Goal: Task Accomplishment & Management: Complete application form

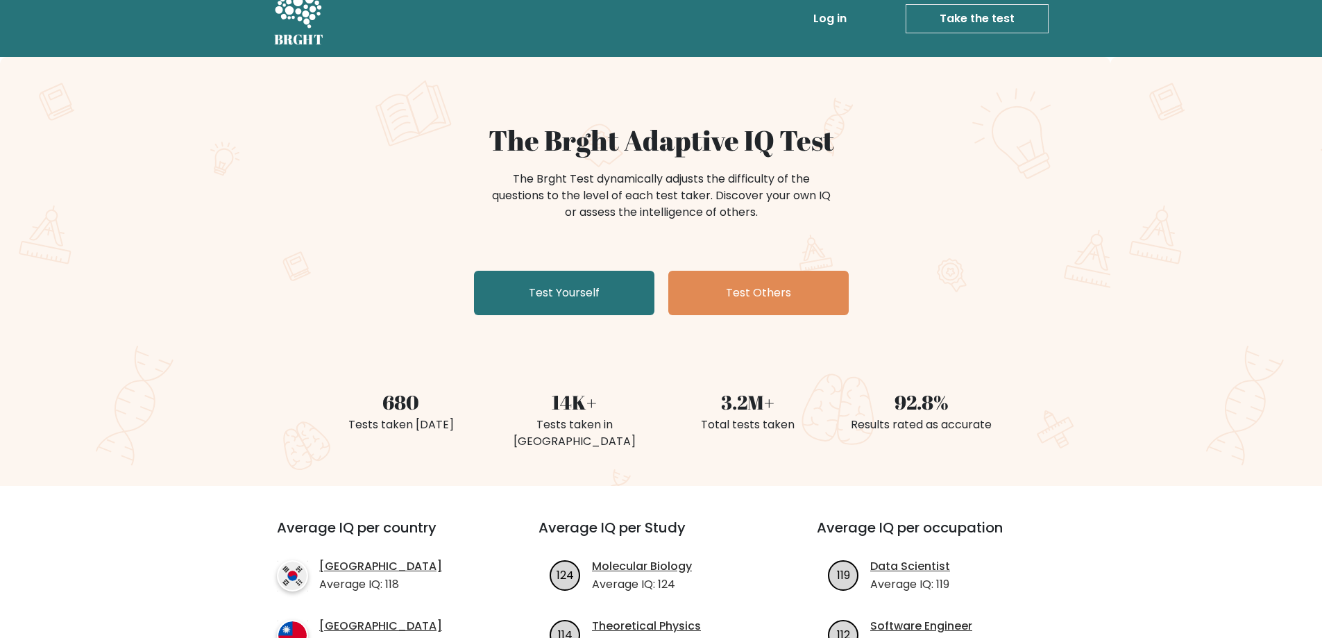
scroll to position [208, 0]
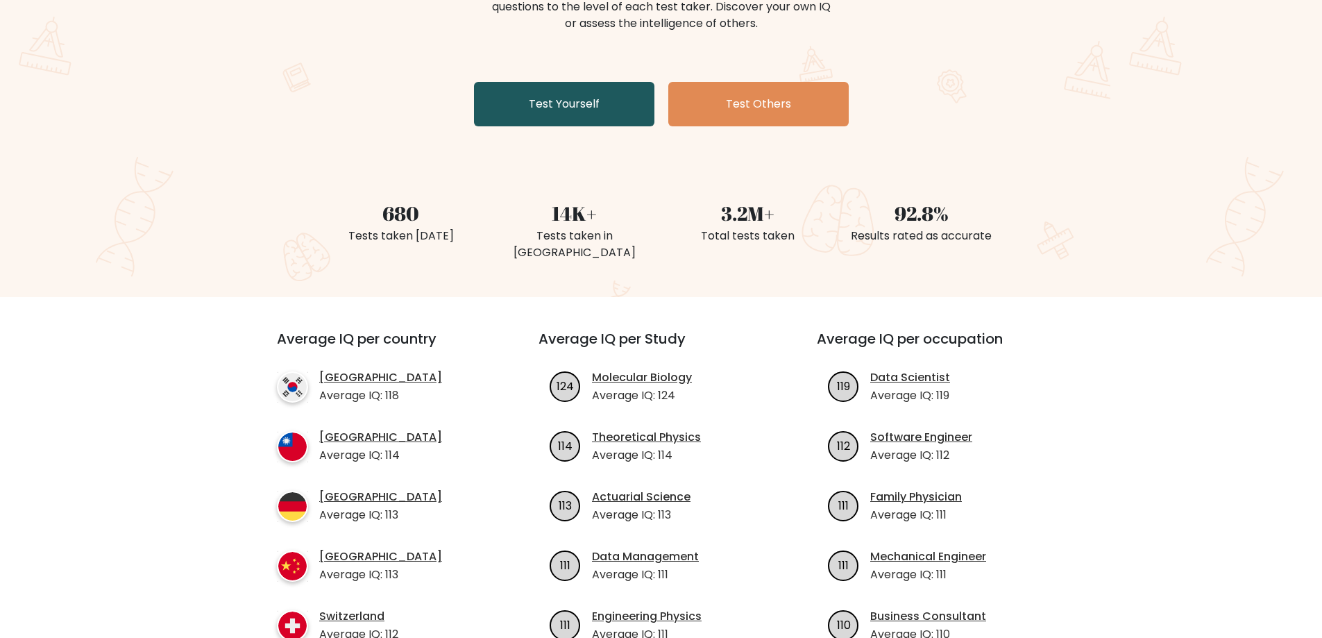
click at [575, 110] on link "Test Yourself" at bounding box center [564, 104] width 180 height 44
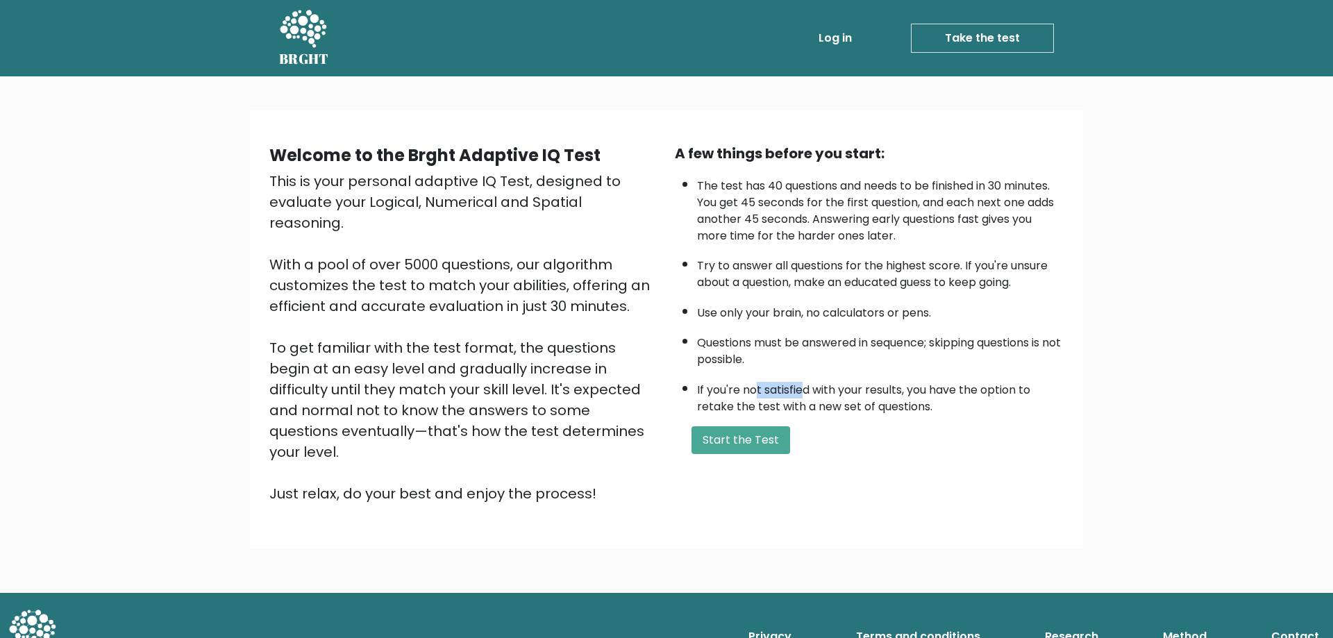
drag, startPoint x: 756, startPoint y: 395, endPoint x: 807, endPoint y: 391, distance: 50.8
click at [807, 391] on li "If you're not satisfied with your results, you have the option to retake the te…" at bounding box center [880, 395] width 367 height 40
click at [861, 394] on li "If you're not satisfied with your results, you have the option to retake the te…" at bounding box center [880, 395] width 367 height 40
click at [728, 443] on button "Start the Test" at bounding box center [740, 440] width 99 height 28
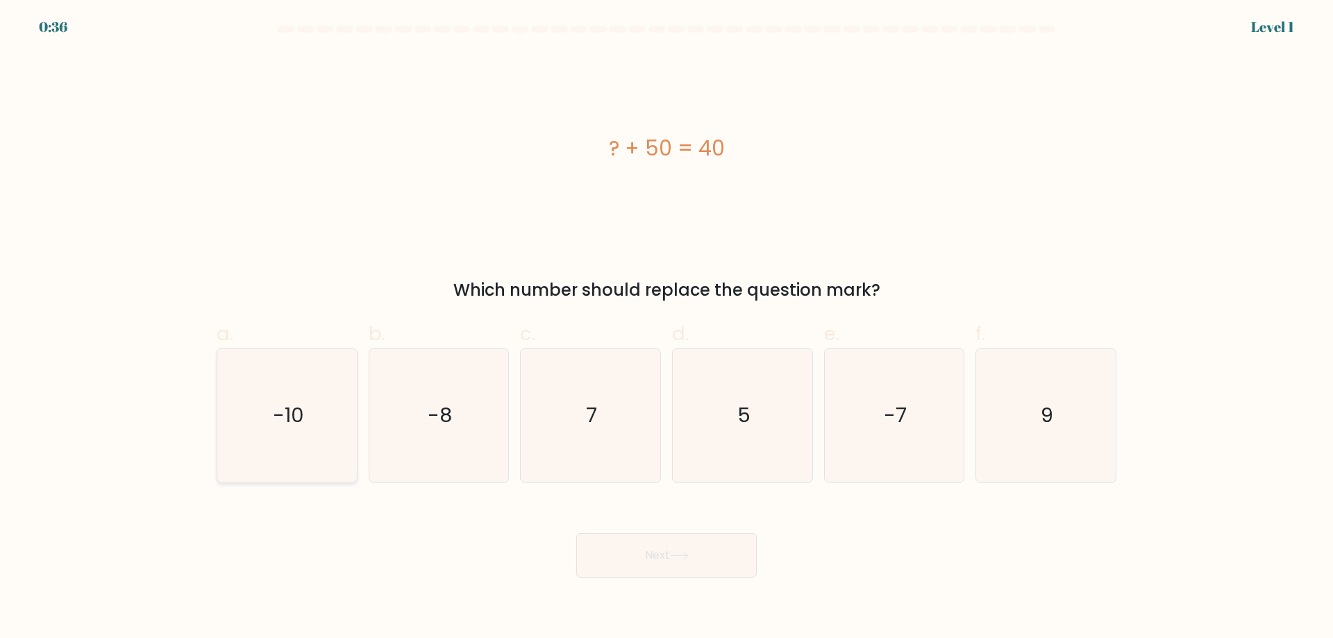
click at [318, 422] on icon "-10" at bounding box center [287, 416] width 134 height 134
click at [666, 328] on input "a. -10" at bounding box center [666, 323] width 1 height 9
radio input "true"
click at [732, 557] on button "Next" at bounding box center [666, 555] width 180 height 44
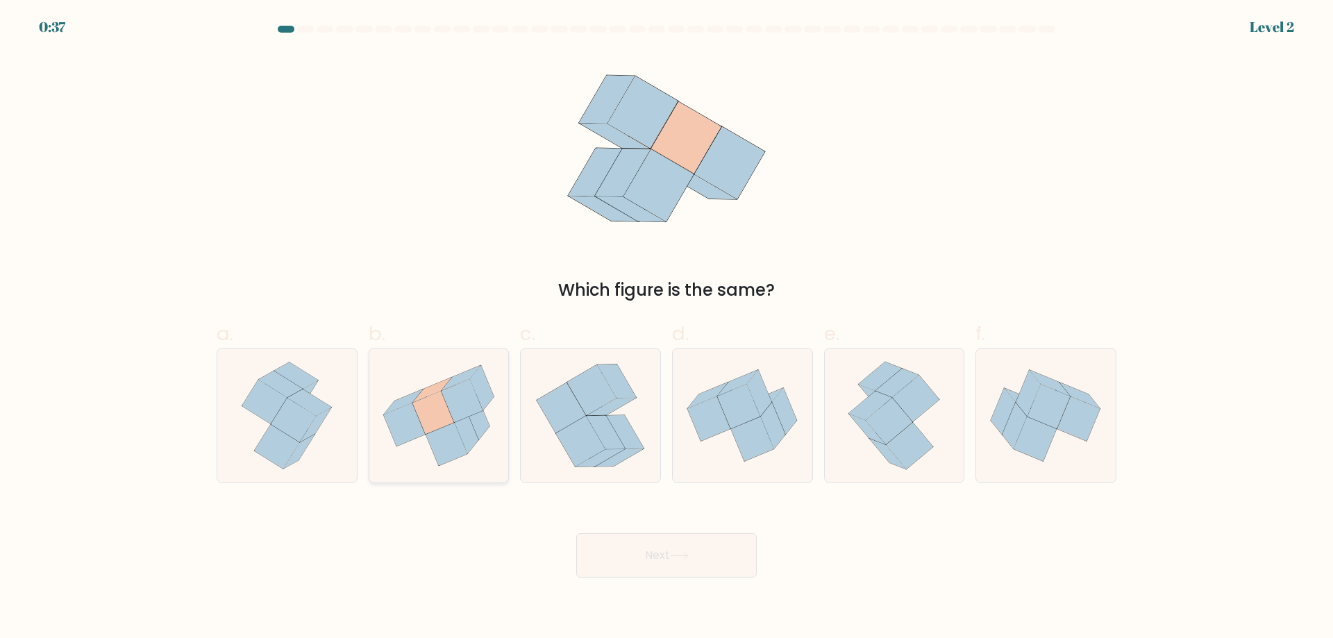
click at [446, 426] on icon at bounding box center [433, 412] width 42 height 43
click at [666, 328] on input "b." at bounding box center [666, 323] width 1 height 9
radio input "true"
click at [689, 559] on icon at bounding box center [679, 556] width 19 height 8
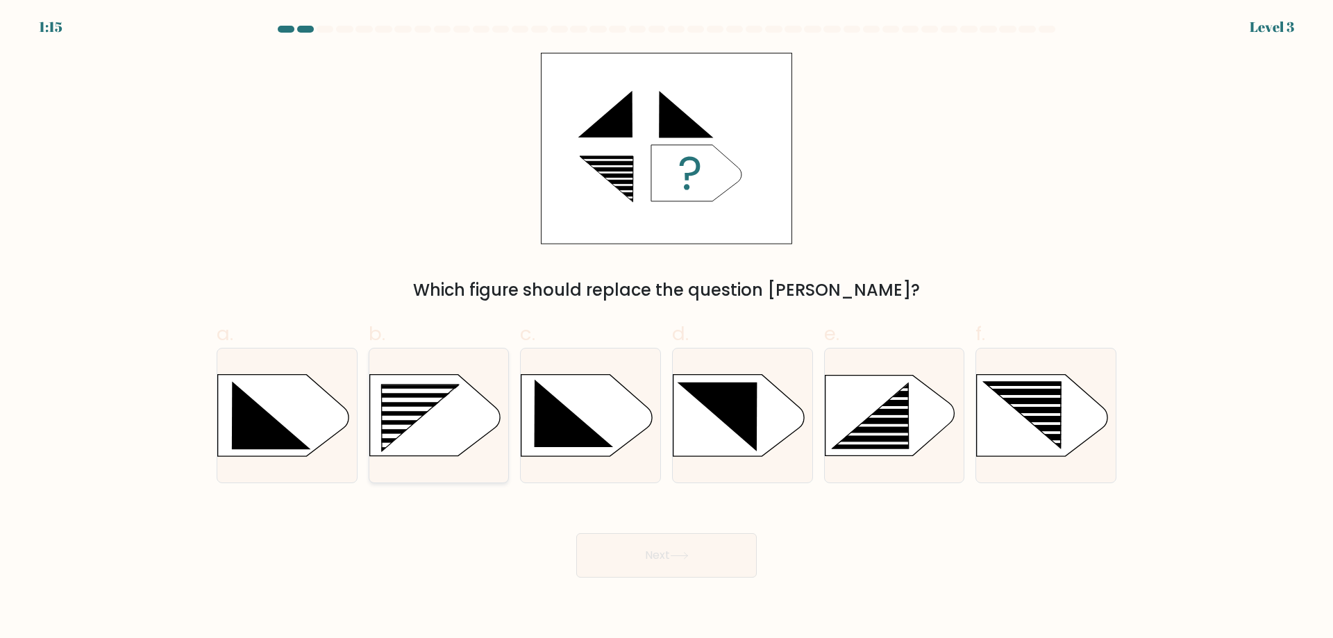
click at [433, 406] on icon at bounding box center [419, 418] width 77 height 67
click at [666, 328] on input "b." at bounding box center [666, 323] width 1 height 9
radio input "true"
click at [677, 557] on icon at bounding box center [679, 556] width 19 height 8
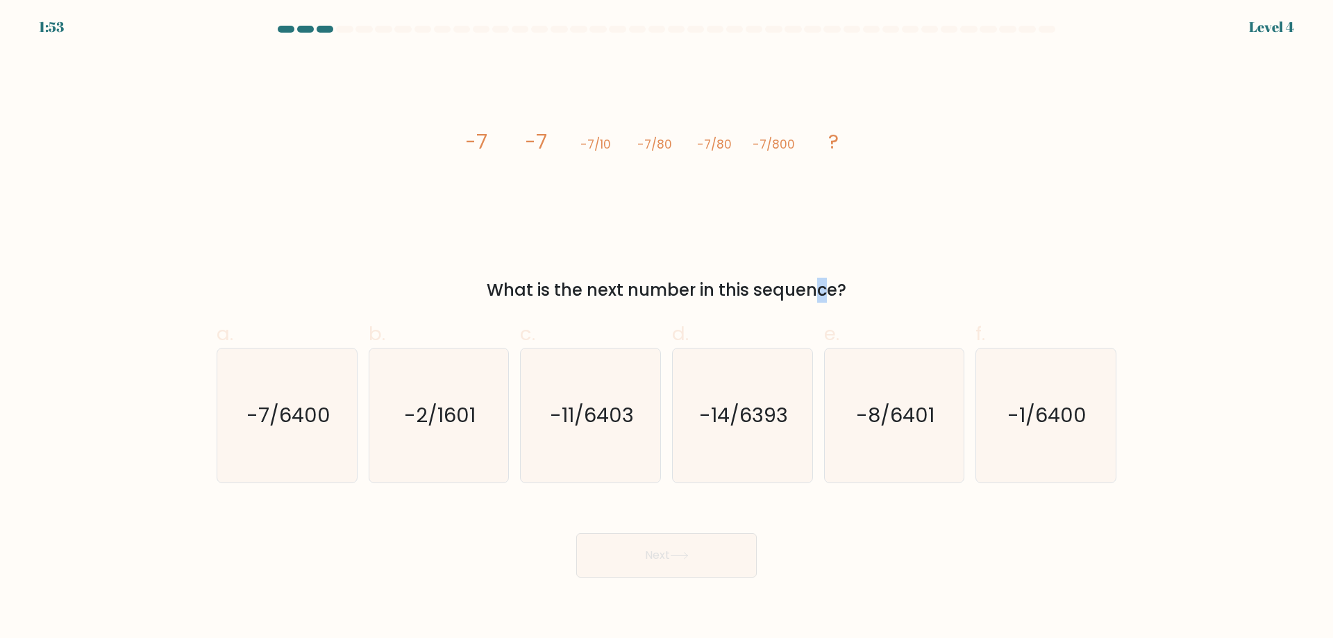
click at [702, 296] on div "What is the next number in this sequence?" at bounding box center [666, 290] width 883 height 25
click at [302, 387] on icon "-7/6400" at bounding box center [287, 416] width 134 height 134
click at [666, 328] on input "a. -7/6400" at bounding box center [666, 323] width 1 height 9
radio input "true"
click at [664, 544] on button "Next" at bounding box center [666, 555] width 180 height 44
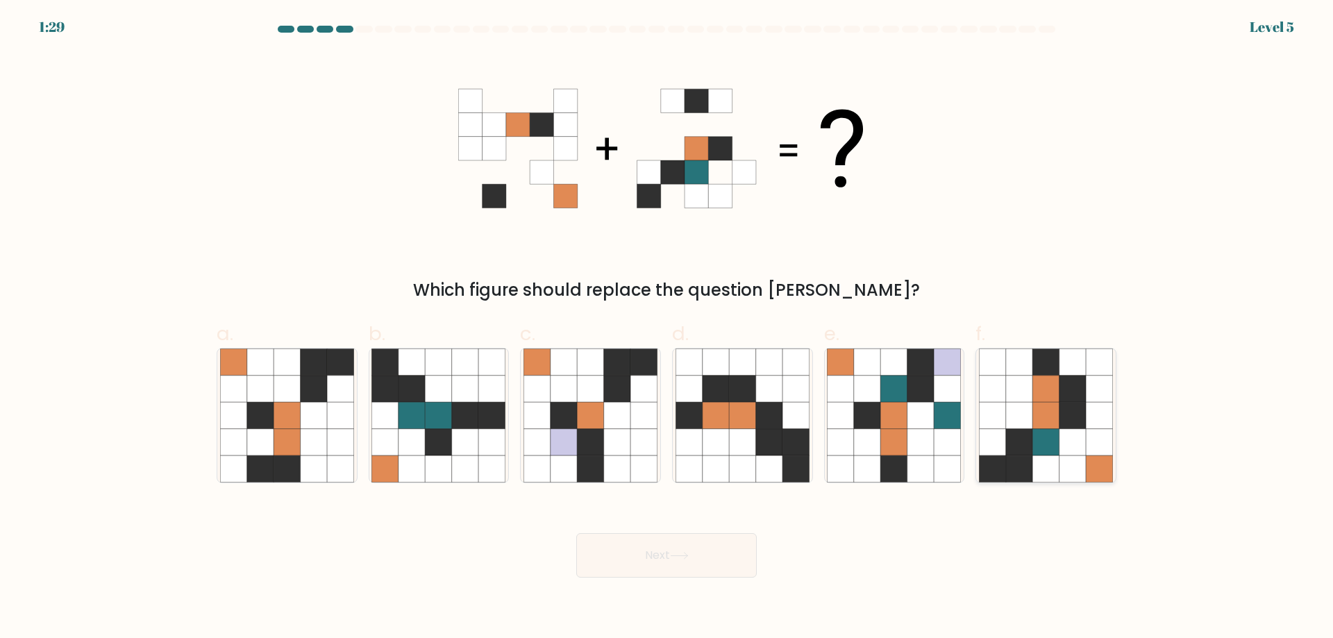
click at [1073, 361] on icon at bounding box center [1072, 362] width 26 height 26
click at [667, 328] on input "f." at bounding box center [666, 323] width 1 height 9
radio input "true"
click at [683, 553] on icon at bounding box center [679, 556] width 19 height 8
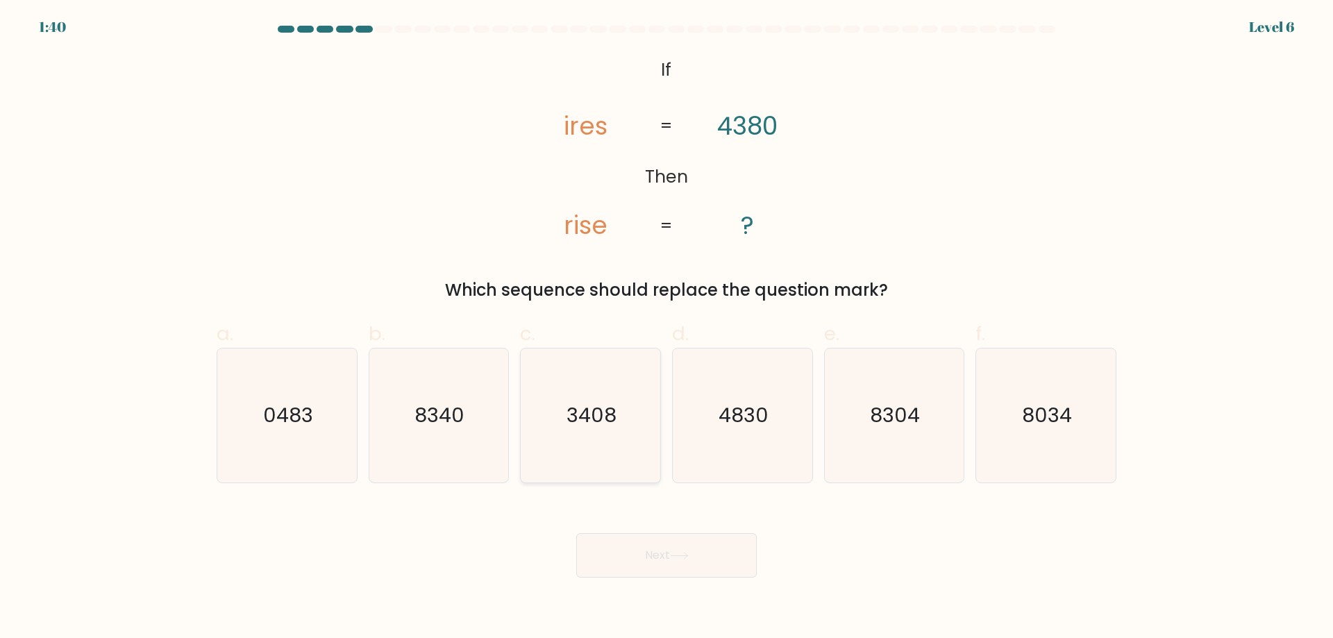
click at [579, 417] on text "3408" at bounding box center [592, 415] width 50 height 28
click at [666, 328] on input "c. 3408" at bounding box center [666, 323] width 1 height 9
radio input "true"
click at [673, 565] on button "Next" at bounding box center [666, 555] width 180 height 44
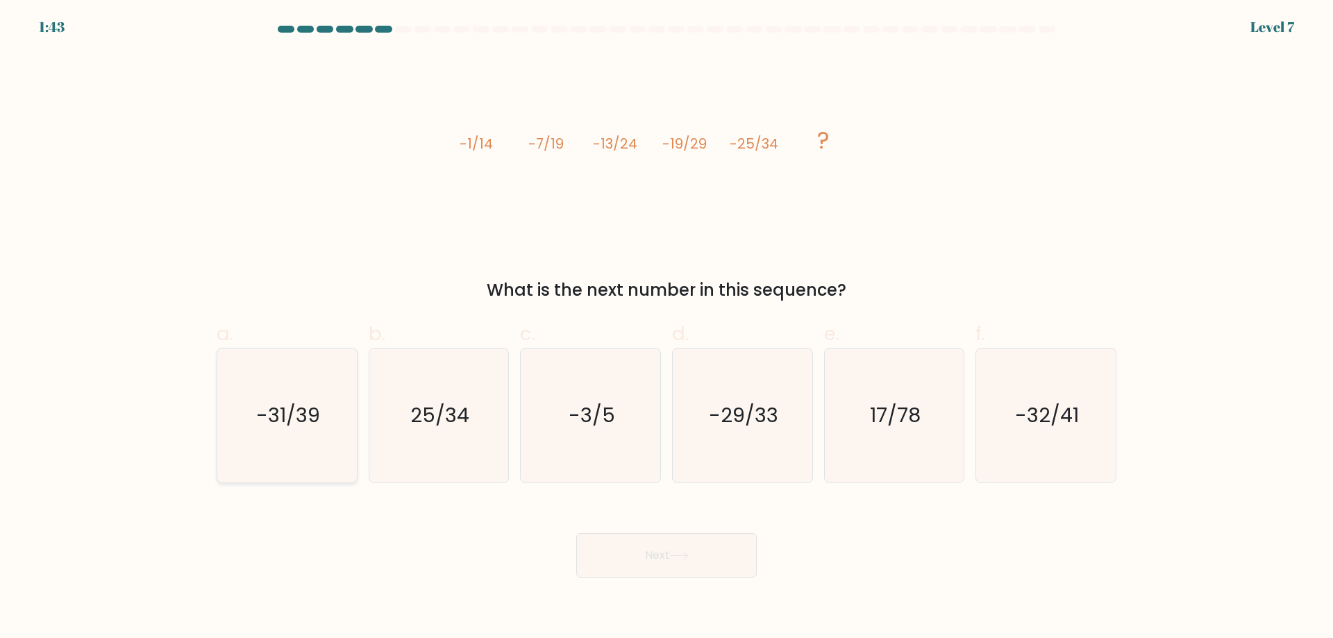
click at [278, 393] on icon "-31/39" at bounding box center [287, 416] width 134 height 134
click at [666, 328] on input "a. -31/39" at bounding box center [666, 323] width 1 height 9
radio input "true"
click at [678, 549] on button "Next" at bounding box center [666, 555] width 180 height 44
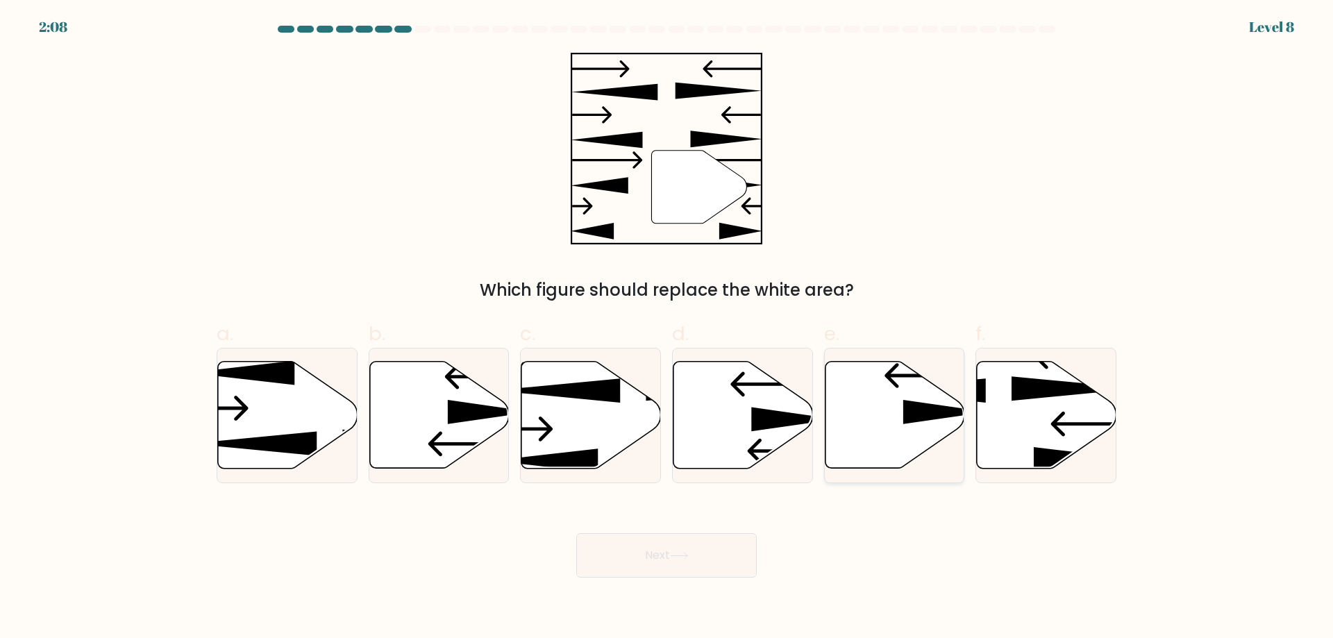
click at [893, 401] on icon at bounding box center [895, 415] width 140 height 107
click at [667, 328] on input "e." at bounding box center [666, 323] width 1 height 9
radio input "true"
click at [669, 551] on button "Next" at bounding box center [666, 555] width 180 height 44
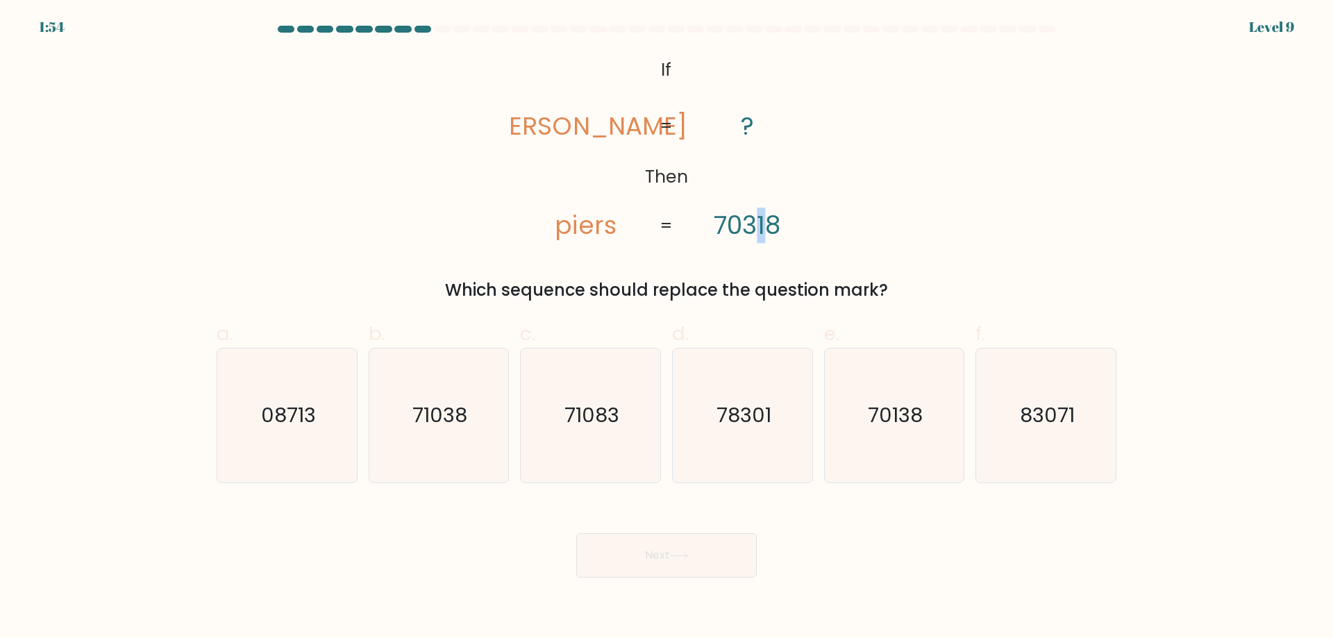
click at [756, 222] on tspan "70318" at bounding box center [747, 225] width 67 height 35
click at [449, 396] on icon "71038" at bounding box center [438, 416] width 134 height 134
click at [666, 328] on input "b. 71038" at bounding box center [666, 323] width 1 height 9
radio input "true"
click at [685, 542] on button "Next" at bounding box center [666, 555] width 180 height 44
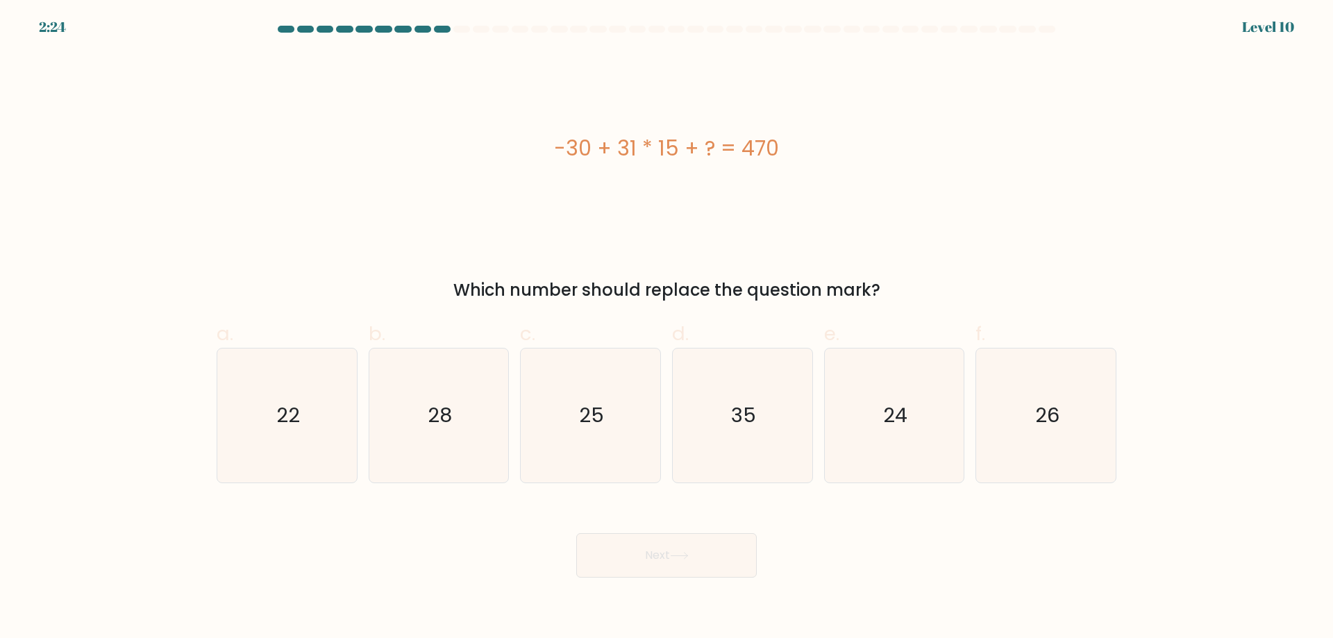
drag, startPoint x: 657, startPoint y: 287, endPoint x: 774, endPoint y: 284, distance: 117.4
click at [774, 284] on div "Which number should replace the question mark?" at bounding box center [666, 290] width 883 height 25
click at [739, 430] on icon "35" at bounding box center [742, 416] width 134 height 134
click at [667, 328] on input "d. 35" at bounding box center [666, 323] width 1 height 9
radio input "true"
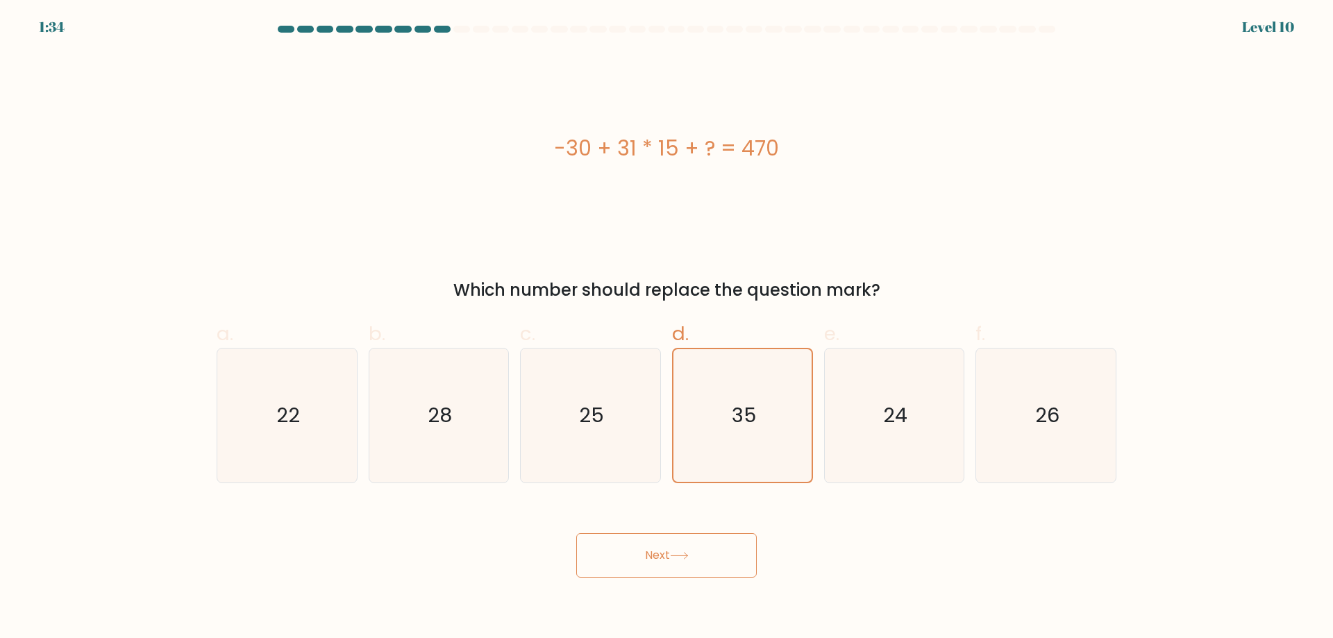
click at [665, 558] on button "Next" at bounding box center [666, 555] width 180 height 44
